Goal: Task Accomplishment & Management: Manage account settings

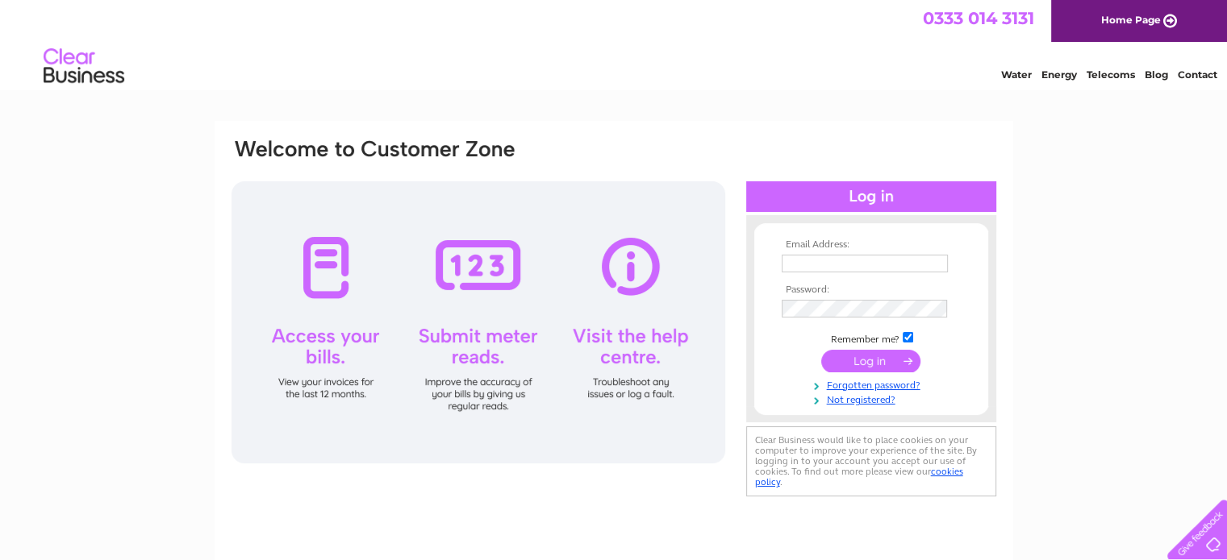
click at [851, 265] on input "text" at bounding box center [864, 264] width 166 height 18
type input "[EMAIL_ADDRESS][DOMAIN_NAME]"
click at [821, 351] on input "submit" at bounding box center [870, 362] width 99 height 23
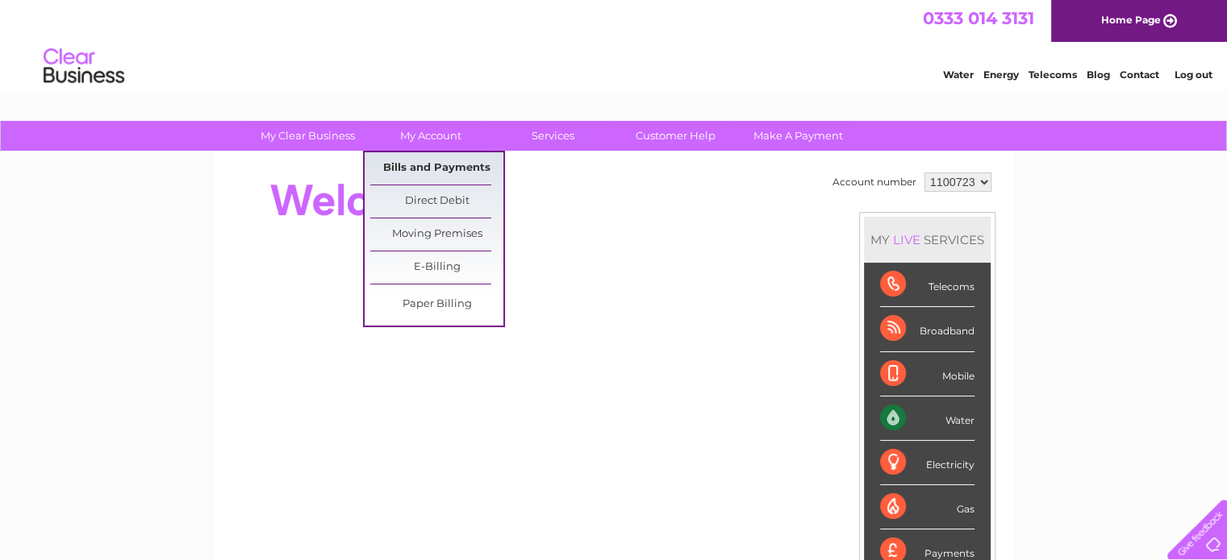
click at [453, 160] on link "Bills and Payments" at bounding box center [436, 168] width 133 height 32
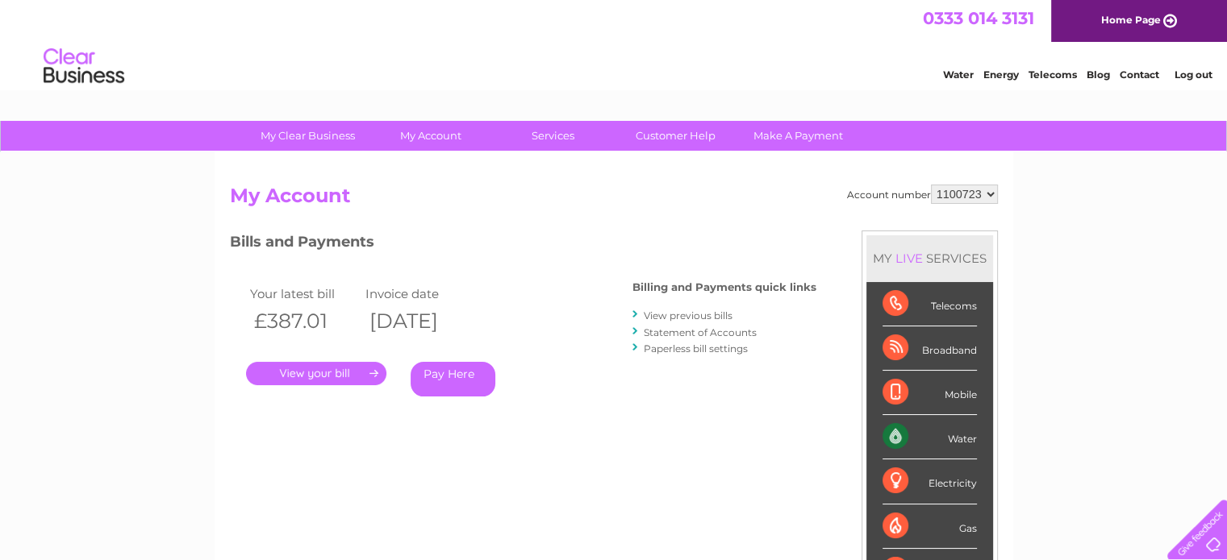
click at [335, 377] on link "." at bounding box center [316, 373] width 140 height 23
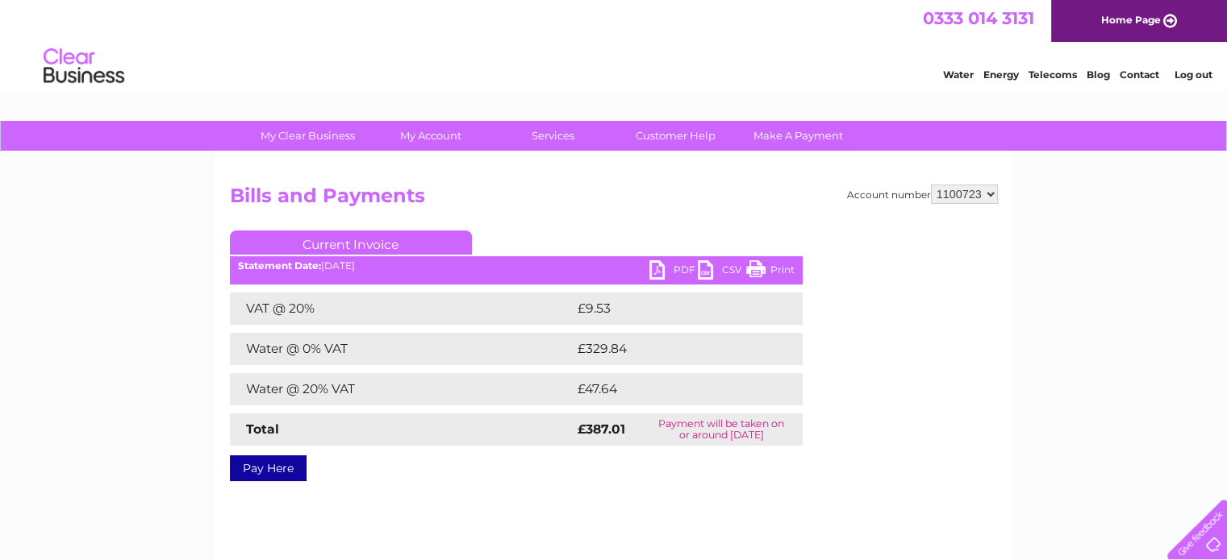
click at [660, 273] on link "PDF" at bounding box center [673, 271] width 48 height 23
click at [1198, 75] on link "Log out" at bounding box center [1192, 75] width 38 height 12
